Goal: Task Accomplishment & Management: Manage account settings

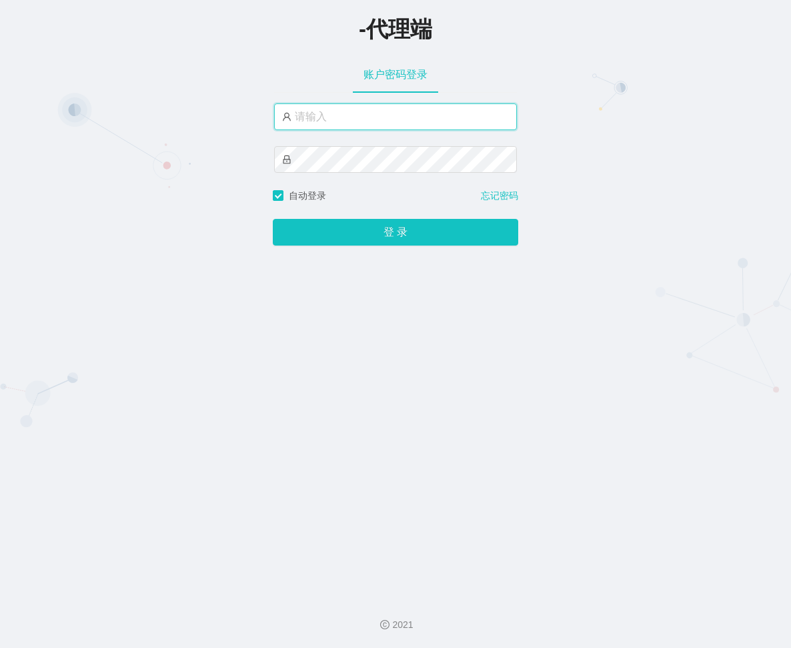
click at [384, 114] on input "text" at bounding box center [395, 116] width 243 height 27
paste input "feiyu666"
type input "feiyu666"
drag, startPoint x: 400, startPoint y: 115, endPoint x: 121, endPoint y: 110, distance: 278.3
click at [125, 111] on div "-代理端 账户密码登录 feiyu666 自动登录 忘记密码 登 录" at bounding box center [395, 293] width 791 height 586
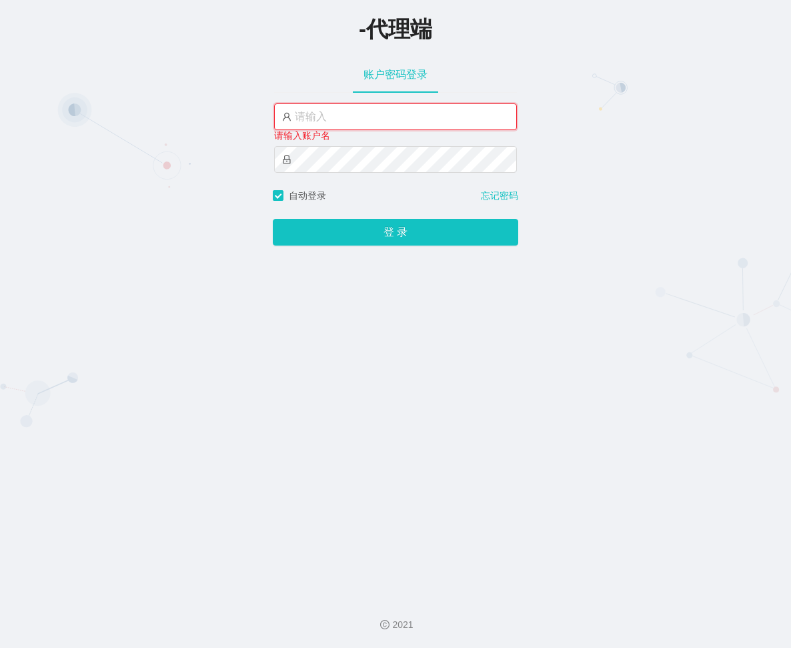
click at [422, 116] on input "text" at bounding box center [395, 116] width 243 height 27
paste input "feibo666"
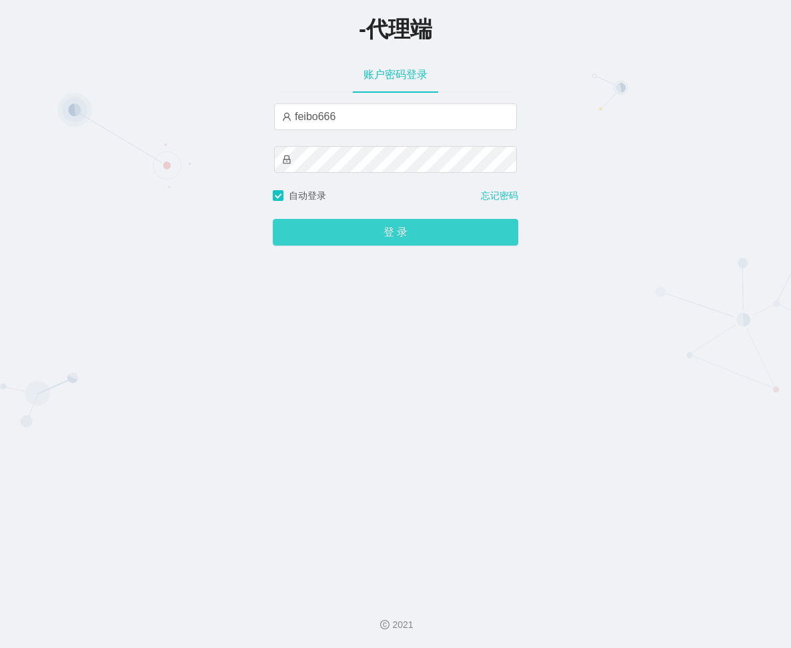
click at [418, 239] on button "登 录" at bounding box center [396, 232] width 246 height 27
click at [417, 238] on button "登 录" at bounding box center [396, 232] width 246 height 27
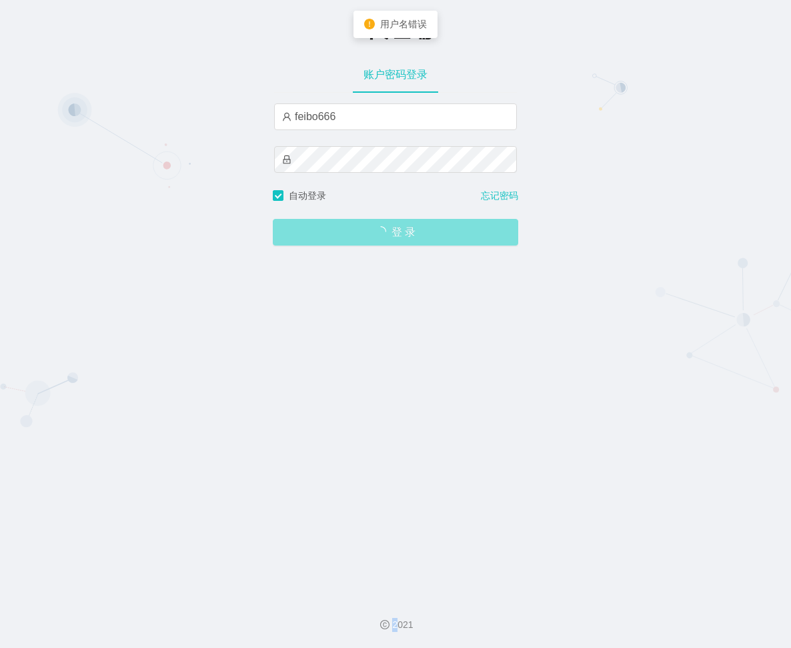
click at [417, 238] on span "登 录" at bounding box center [396, 232] width 246 height 11
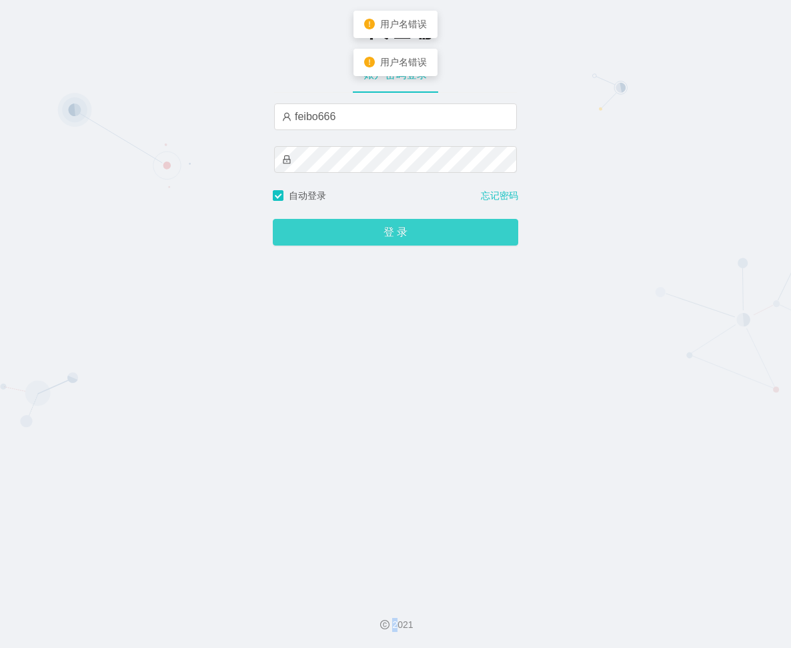
click at [417, 238] on button "登 录" at bounding box center [396, 232] width 246 height 27
click at [417, 238] on span "登 录" at bounding box center [396, 232] width 246 height 11
click at [417, 238] on button "登 录" at bounding box center [396, 232] width 246 height 27
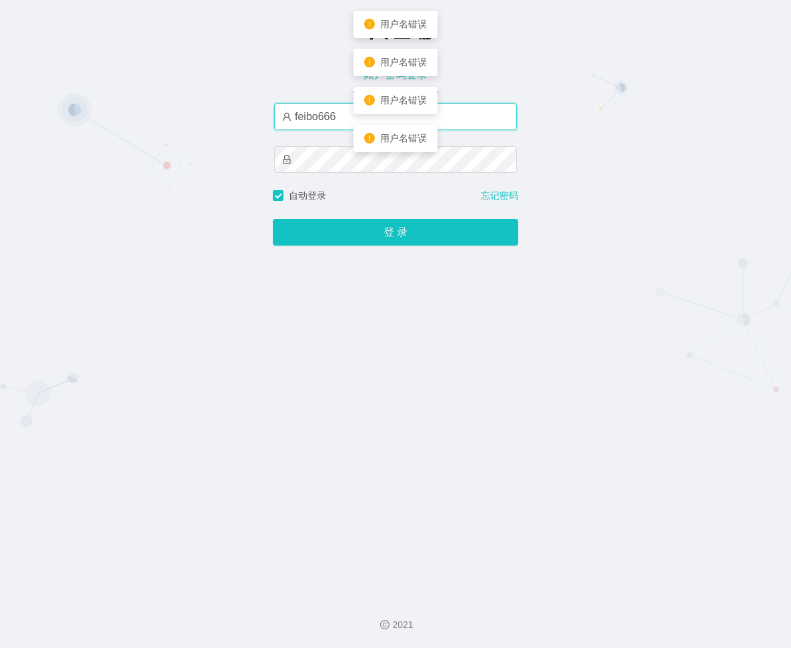
click at [288, 117] on input "feibo666" at bounding box center [395, 116] width 243 height 27
click at [350, 113] on input "feibo666" at bounding box center [395, 116] width 243 height 27
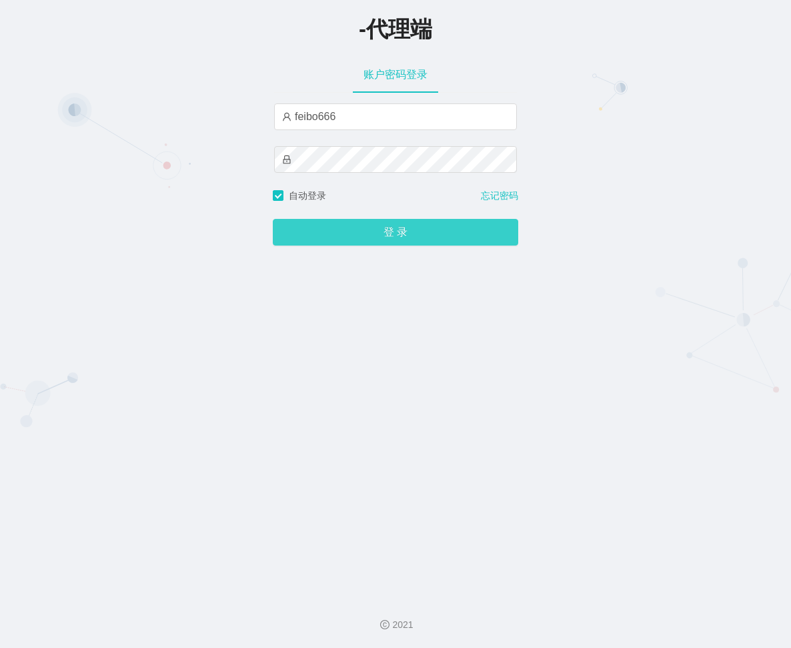
click at [378, 224] on button "登 录" at bounding box center [396, 232] width 246 height 27
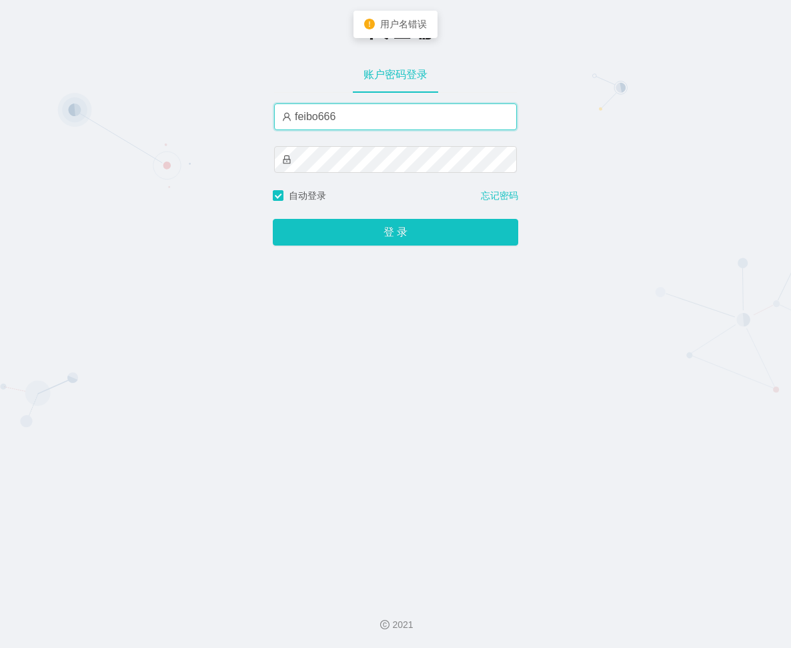
click at [352, 120] on input "feibo666" at bounding box center [395, 116] width 243 height 27
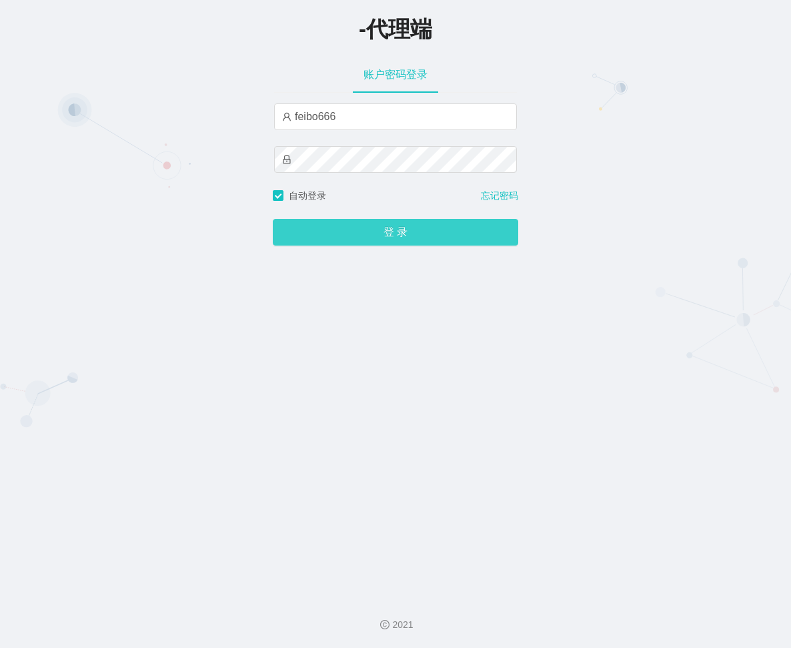
click at [354, 233] on button "登 录" at bounding box center [396, 232] width 246 height 27
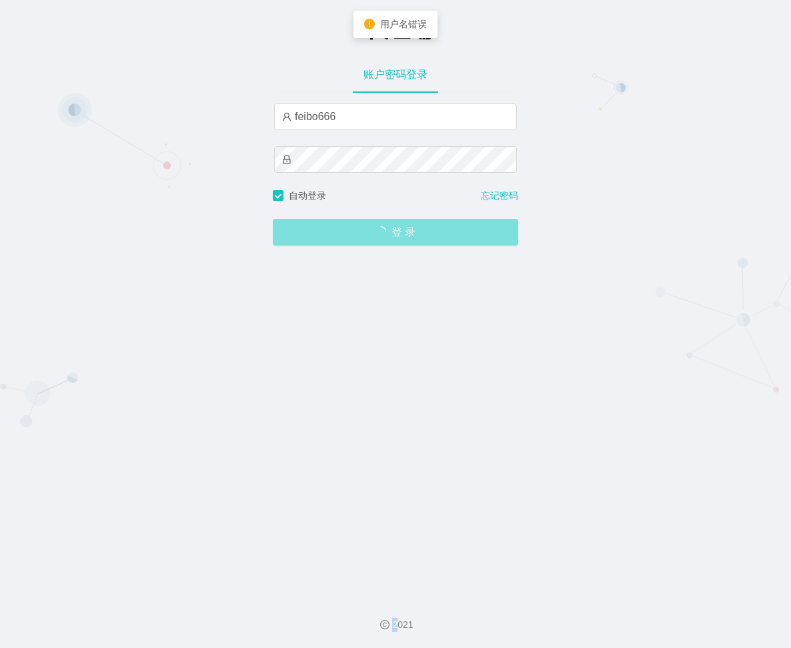
click at [354, 233] on span "登 录" at bounding box center [396, 232] width 246 height 11
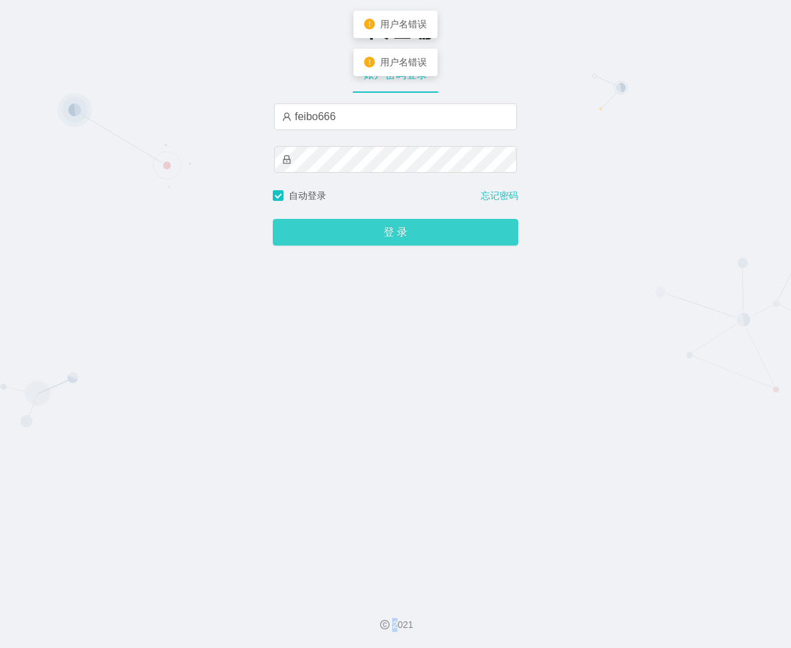
click at [354, 233] on button "登 录" at bounding box center [396, 232] width 246 height 27
click at [354, 233] on span "登 录" at bounding box center [396, 232] width 246 height 11
click at [354, 233] on button "登 录" at bounding box center [396, 232] width 246 height 27
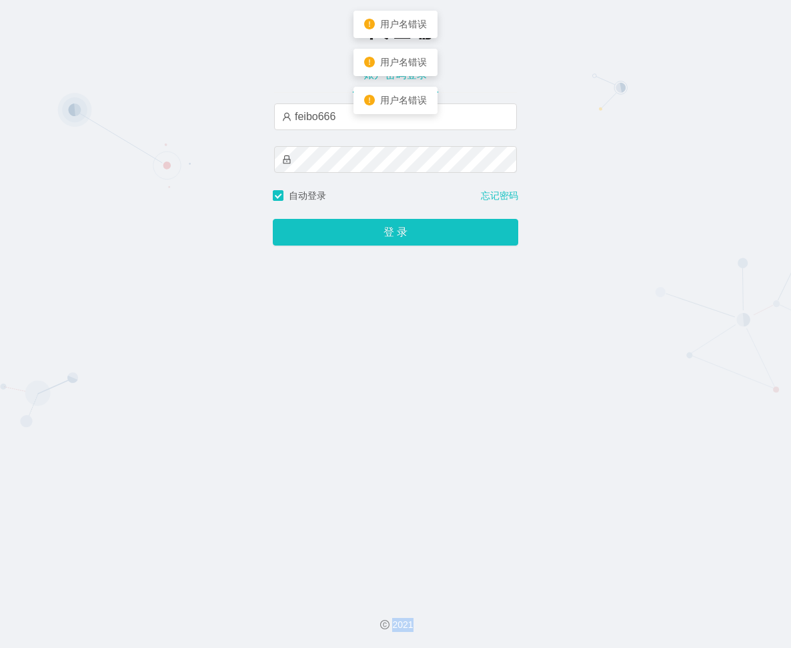
click at [354, 233] on span "登 录" at bounding box center [396, 232] width 246 height 11
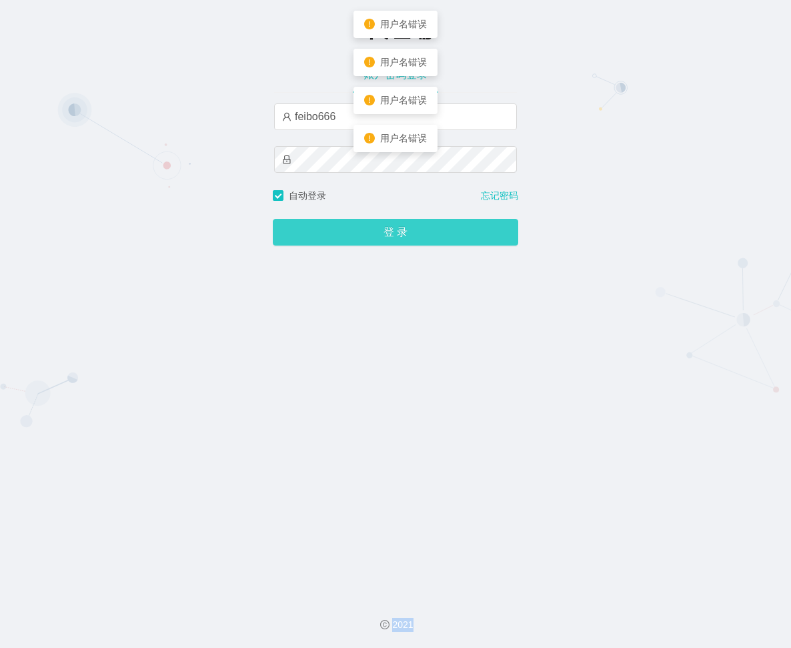
click at [354, 233] on button "登 录" at bounding box center [396, 232] width 246 height 27
click at [358, 232] on span "登 录" at bounding box center [396, 232] width 246 height 11
drag, startPoint x: 361, startPoint y: 232, endPoint x: 377, endPoint y: 232, distance: 16.0
click at [363, 232] on button "登 录" at bounding box center [396, 232] width 246 height 27
click at [377, 232] on span "登 录" at bounding box center [396, 232] width 246 height 11
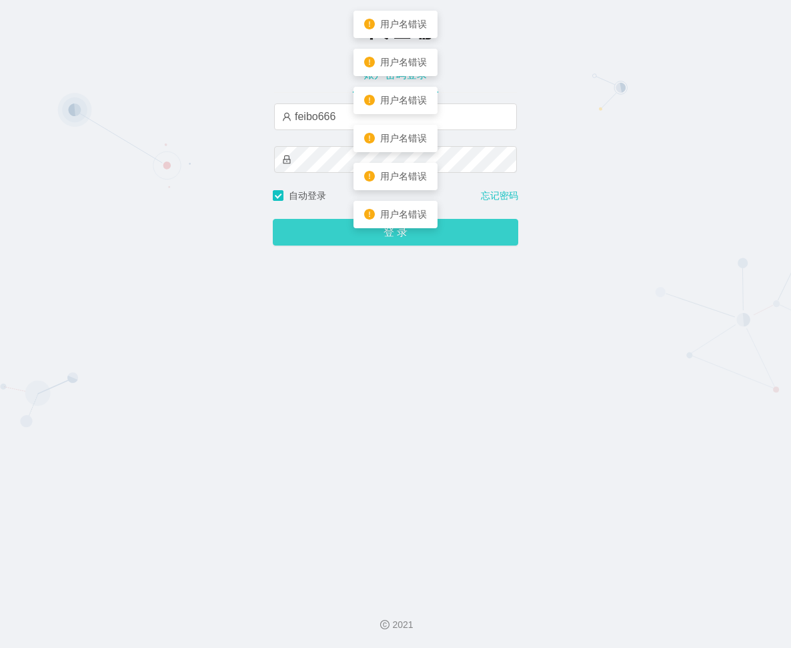
click at [392, 230] on button "登 录" at bounding box center [396, 232] width 246 height 27
click at [396, 230] on span "登 录" at bounding box center [396, 232] width 246 height 11
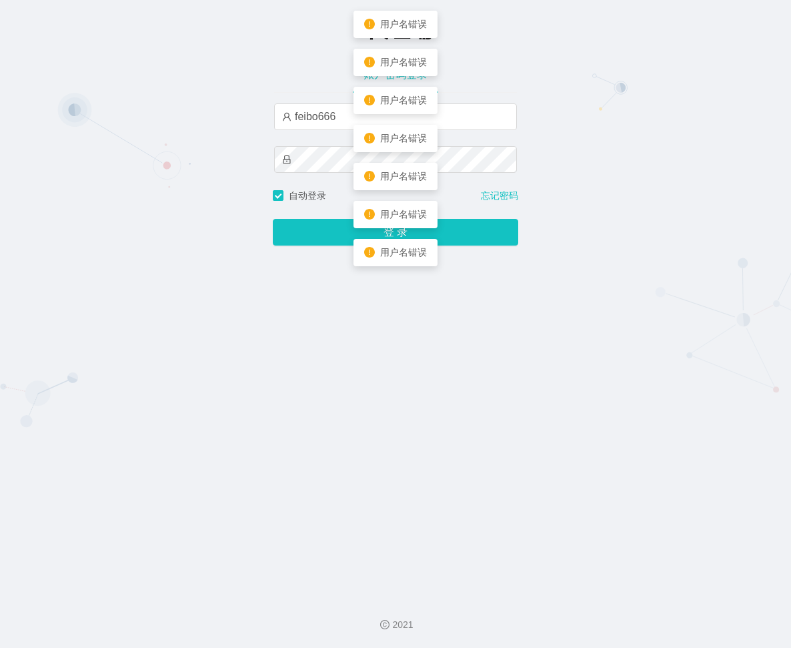
click at [412, 226] on div "用户名错误" at bounding box center [396, 214] width 84 height 27
click at [455, 227] on button "登 录" at bounding box center [396, 232] width 246 height 27
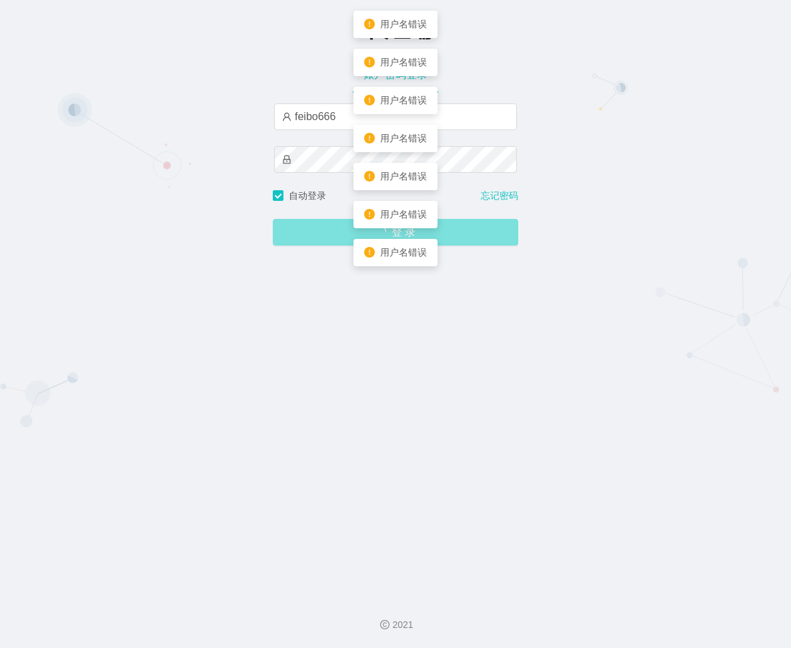
drag, startPoint x: 458, startPoint y: 227, endPoint x: 466, endPoint y: 228, distance: 7.4
click at [461, 227] on div "登 录" at bounding box center [396, 224] width 246 height 43
click at [471, 228] on button "登 录" at bounding box center [396, 232] width 246 height 27
click at [471, 228] on span "登 录" at bounding box center [396, 232] width 246 height 11
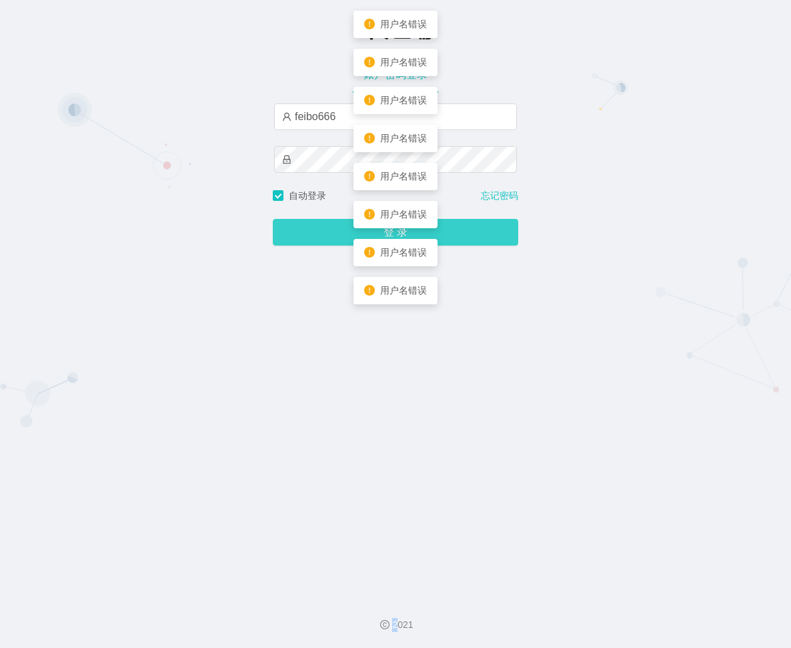
click at [471, 228] on button "登 录" at bounding box center [396, 232] width 246 height 27
click at [471, 228] on span "登 录" at bounding box center [396, 232] width 246 height 11
click at [471, 230] on button "登 录" at bounding box center [396, 232] width 246 height 27
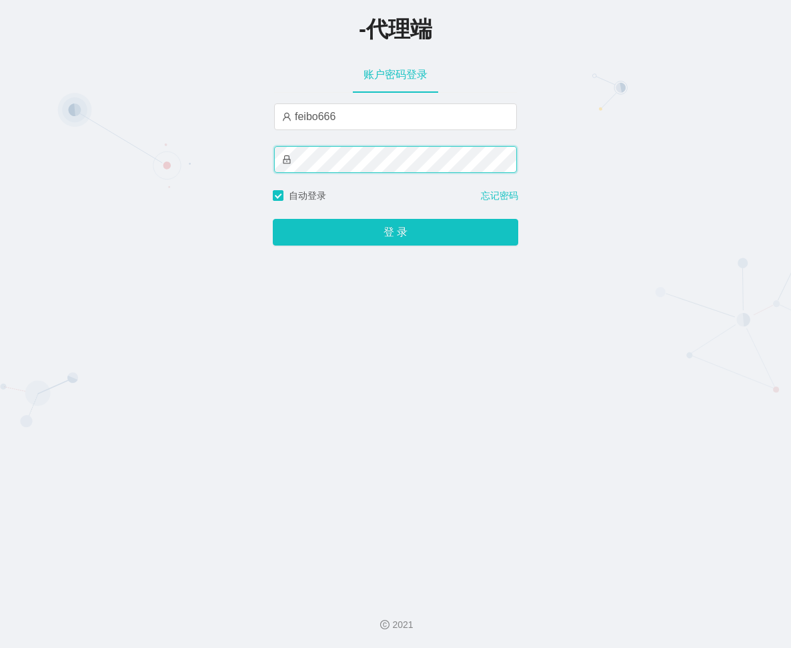
click at [124, 159] on div "-代理端 账户密码登录 feibo666 自动登录 忘记密码 登 录" at bounding box center [395, 293] width 791 height 586
click at [273, 219] on button "登 录" at bounding box center [396, 232] width 246 height 27
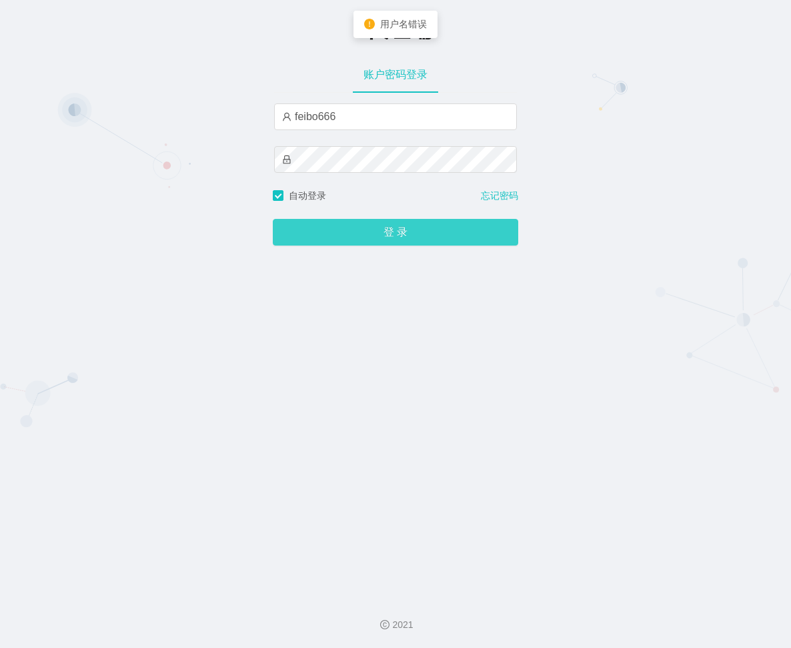
click at [436, 235] on button "登 录" at bounding box center [396, 232] width 246 height 27
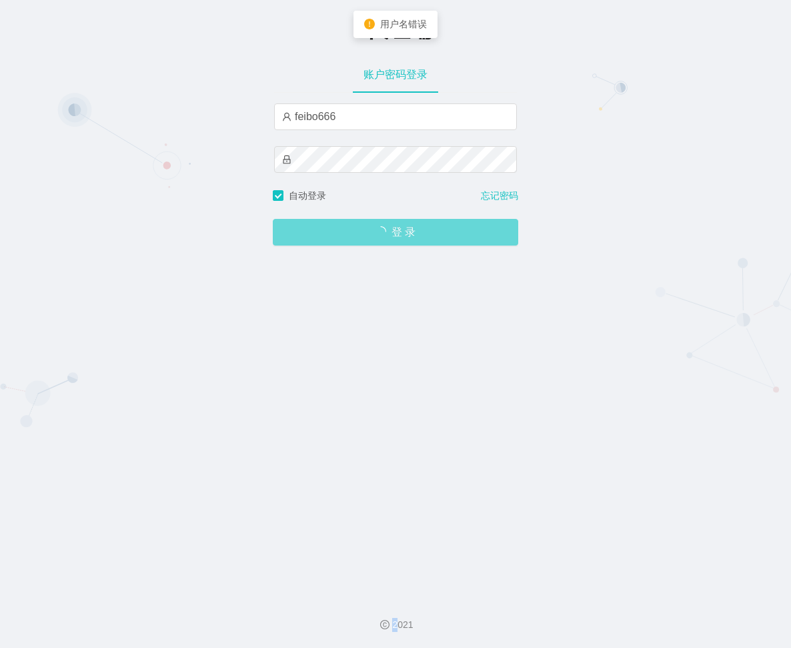
click at [436, 235] on span "登 录" at bounding box center [396, 232] width 246 height 11
click at [436, 235] on button "登 录" at bounding box center [396, 232] width 246 height 27
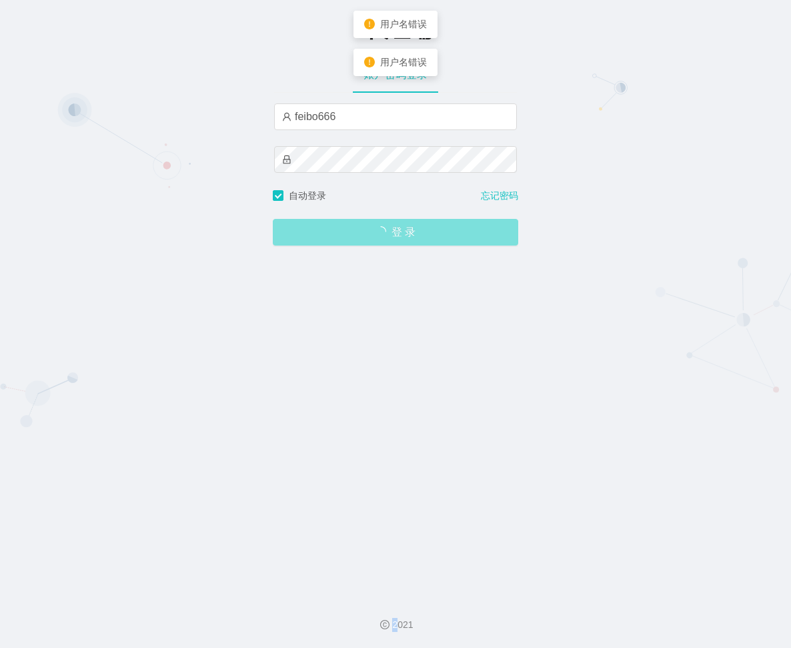
click at [436, 235] on span "登 录" at bounding box center [396, 232] width 246 height 11
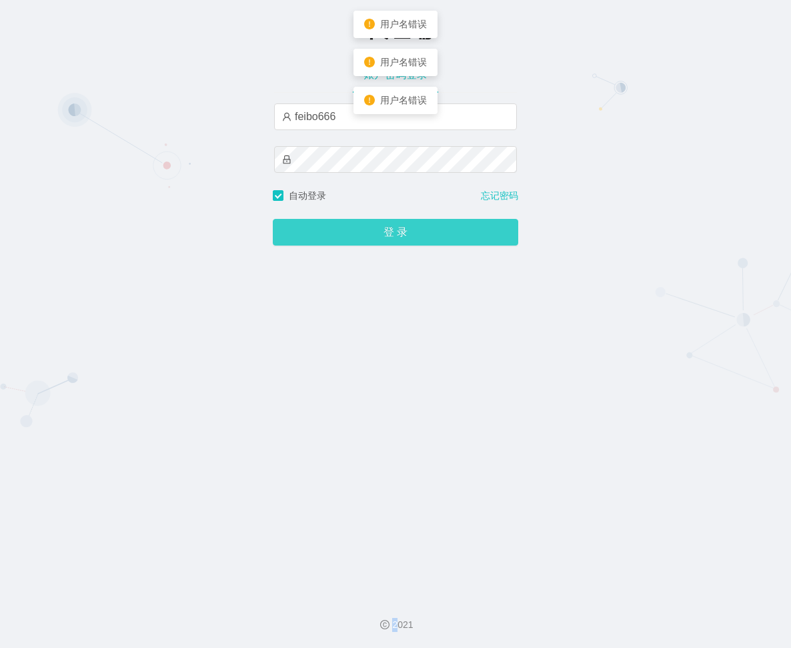
click at [435, 235] on button "登 录" at bounding box center [396, 232] width 246 height 27
click at [435, 235] on span "登 录" at bounding box center [396, 232] width 246 height 11
click at [435, 235] on button "登 录" at bounding box center [396, 232] width 246 height 27
click at [435, 235] on span "登 录" at bounding box center [396, 232] width 246 height 11
click at [435, 235] on button "登 录" at bounding box center [396, 232] width 246 height 27
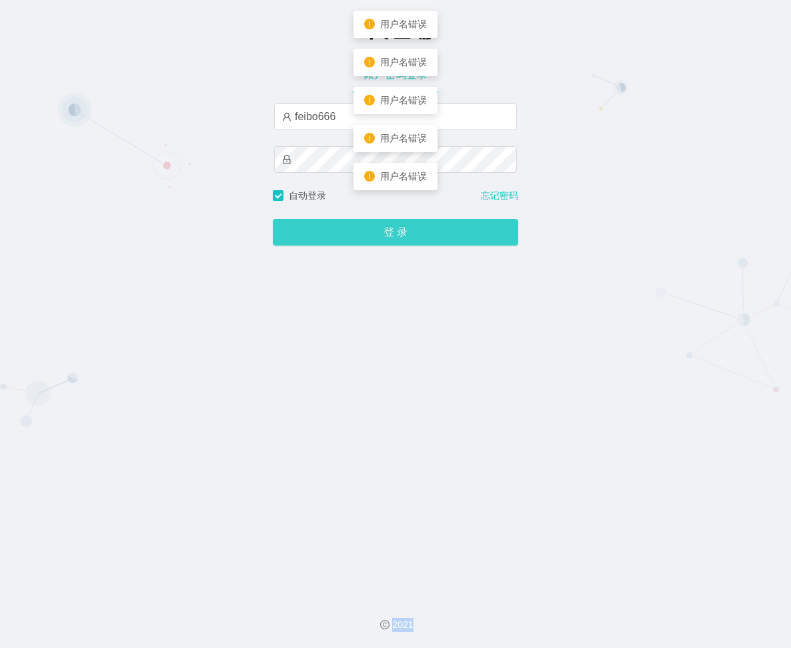
click at [435, 235] on span "登 录" at bounding box center [396, 232] width 246 height 11
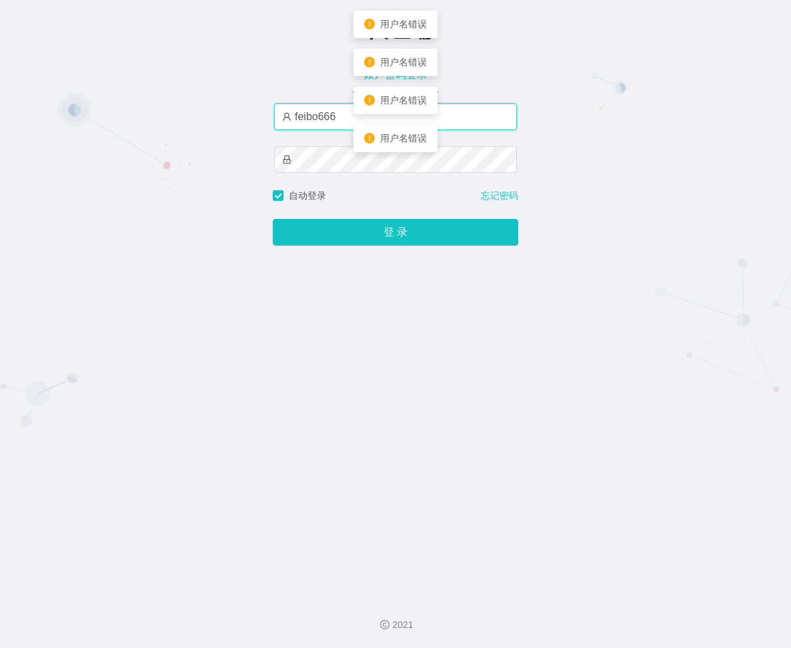
click at [296, 117] on input "feibo666" at bounding box center [395, 116] width 243 height 27
click at [342, 121] on input "feibo666" at bounding box center [395, 116] width 243 height 27
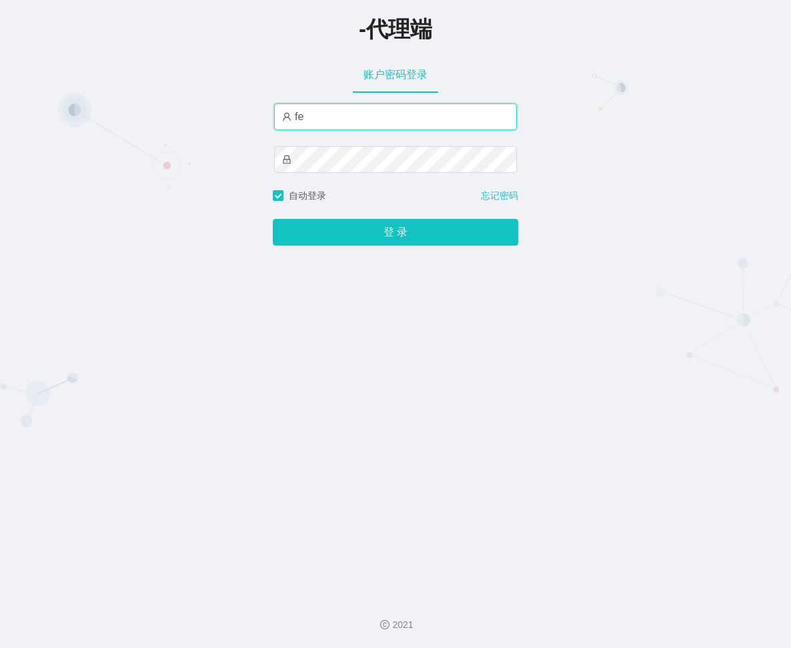
type input "f"
type input "feibo666"
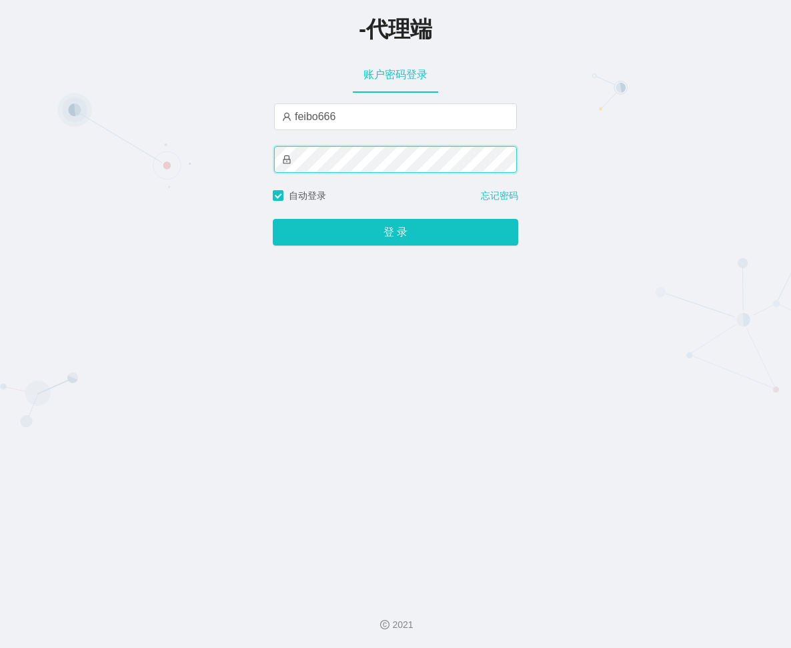
click at [127, 165] on div "-代理端 账户密码登录 feibo666 自动登录 忘记密码 登 录" at bounding box center [395, 293] width 791 height 586
click at [273, 219] on button "登 录" at bounding box center [396, 232] width 246 height 27
click at [172, 85] on div "-代理端 账户密码登录 feibo666 自动登录 忘记密码 登 录" at bounding box center [395, 293] width 791 height 586
